Goal: Use online tool/utility: Utilize a website feature to perform a specific function

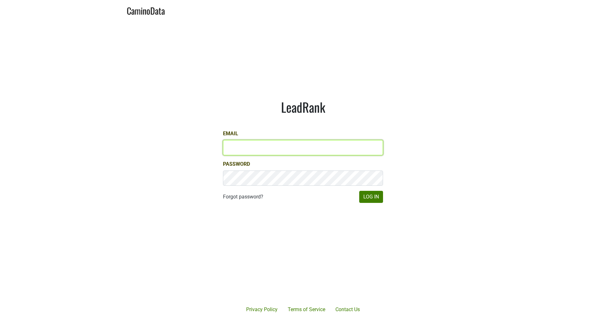
type input "[EMAIL_ADDRESS][DOMAIN_NAME]"
click at [151, 13] on link "CaminoData" at bounding box center [146, 10] width 38 height 15
type input "[EMAIL_ADDRESS][DOMAIN_NAME]"
click at [149, 11] on link "CaminoData" at bounding box center [146, 10] width 38 height 15
type input "[EMAIL_ADDRESS][DOMAIN_NAME]"
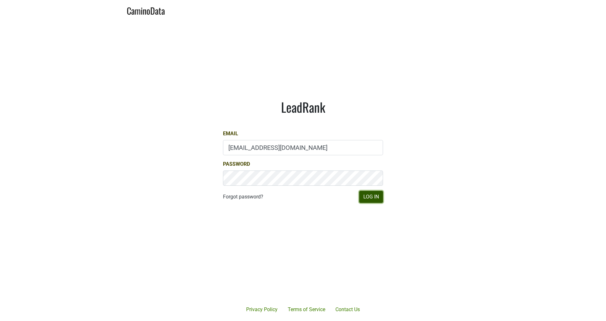
click at [372, 198] on button "Log In" at bounding box center [371, 197] width 24 height 12
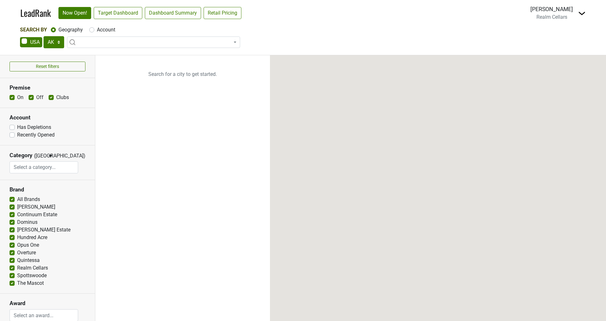
select select "[GEOGRAPHIC_DATA]"
select select
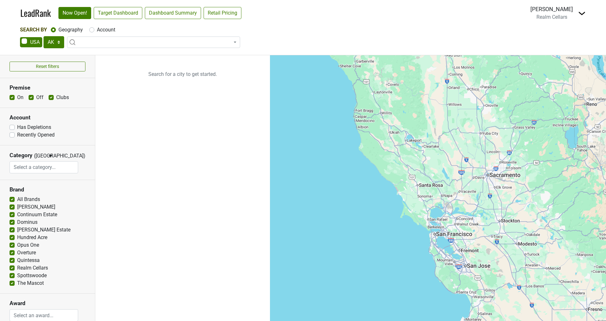
select select "[GEOGRAPHIC_DATA]"
select select
click at [34, 15] on link "LeadRank" at bounding box center [35, 12] width 31 height 13
select select "[GEOGRAPHIC_DATA]"
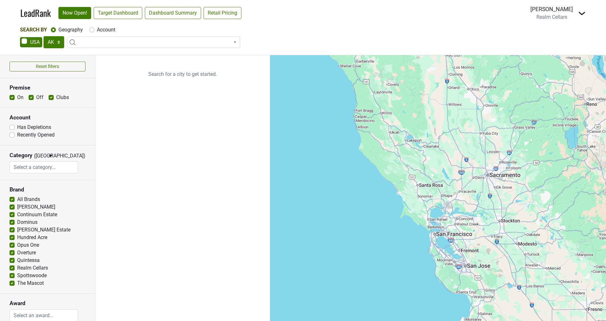
select select
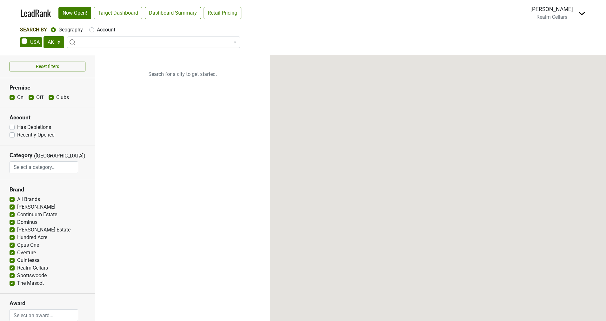
select select "[GEOGRAPHIC_DATA]"
select select
select select "[GEOGRAPHIC_DATA]"
select select
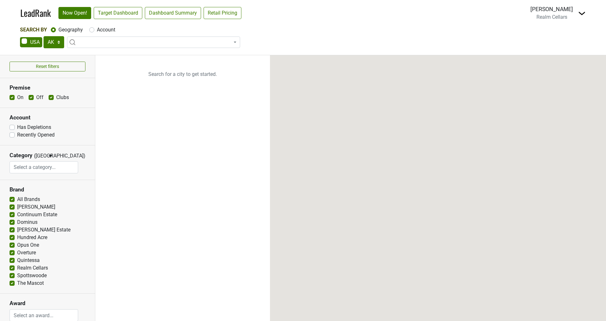
select select
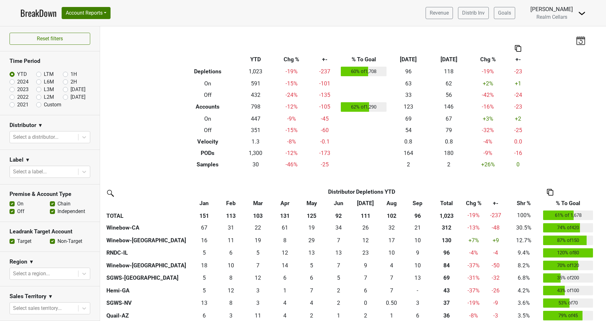
click at [44, 73] on label "LTM" at bounding box center [49, 75] width 10 height 8
click at [36, 73] on input "LTM" at bounding box center [48, 74] width 25 height 6
radio input "true"
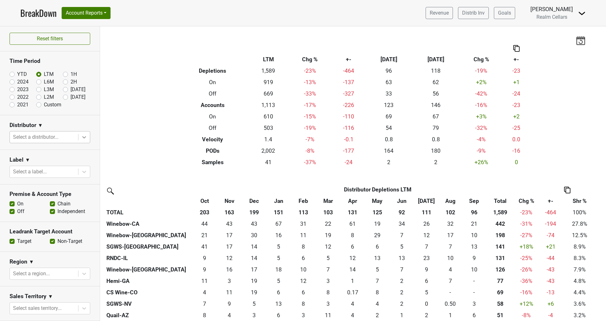
click at [81, 137] on icon at bounding box center [84, 137] width 6 height 6
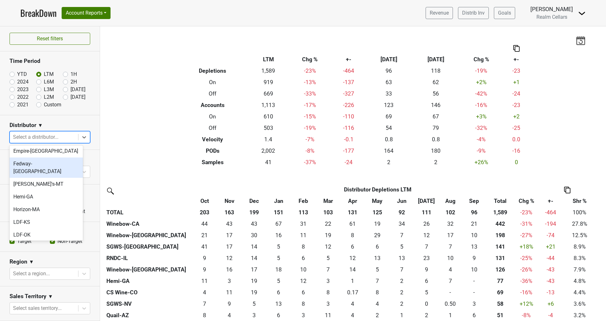
scroll to position [95, 0]
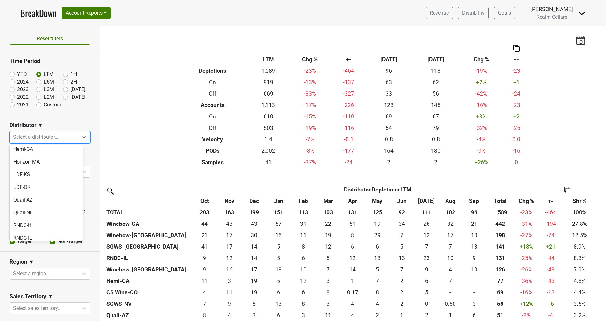
click at [43, 245] on div "SGWS-NV" at bounding box center [46, 251] width 73 height 13
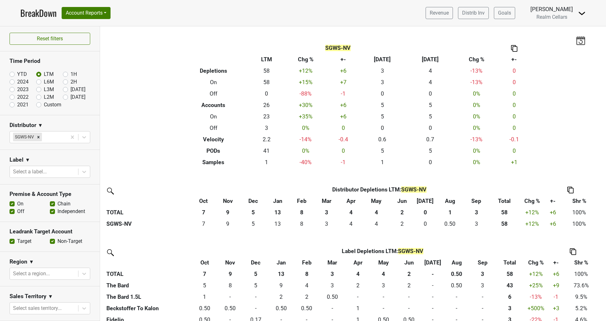
click at [17, 97] on label "2022" at bounding box center [22, 97] width 11 height 8
click at [13, 97] on input "2022" at bounding box center [22, 96] width 25 height 6
radio input "true"
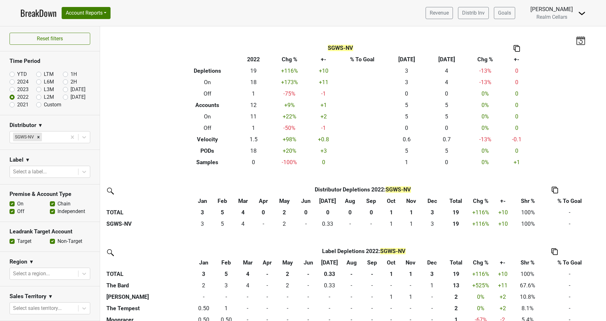
click at [17, 106] on label "2021" at bounding box center [22, 105] width 11 height 8
click at [13, 106] on input "2021" at bounding box center [22, 104] width 25 height 6
radio input "true"
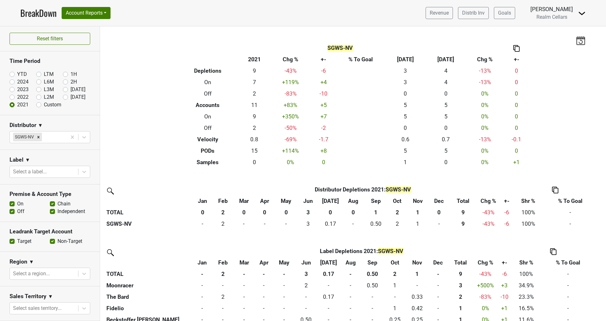
click at [17, 89] on label "2023" at bounding box center [22, 90] width 11 height 8
click at [12, 89] on input "2023" at bounding box center [22, 89] width 25 height 6
radio input "true"
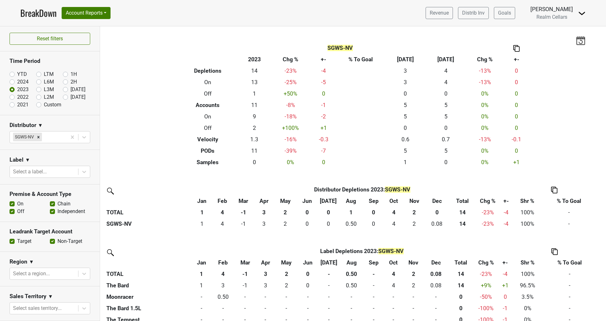
click at [17, 81] on label "2024" at bounding box center [22, 82] width 11 height 8
click at [12, 81] on input "2024" at bounding box center [22, 81] width 25 height 6
radio input "true"
